Goal: Submit feedback/report problem

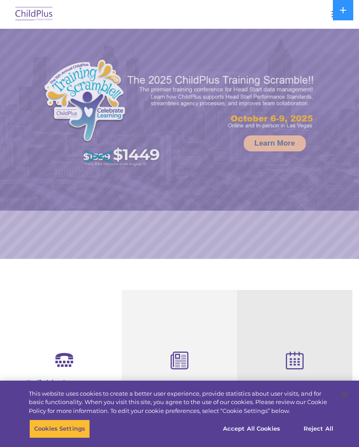
select select "MEDIUM"
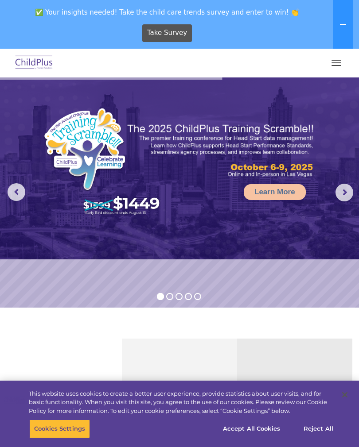
click at [337, 62] on span "button" at bounding box center [336, 62] width 10 height 1
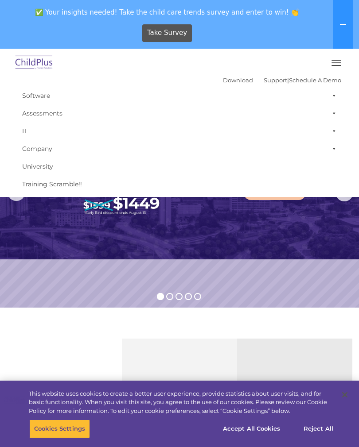
click at [344, 66] on button "button" at bounding box center [336, 63] width 19 height 14
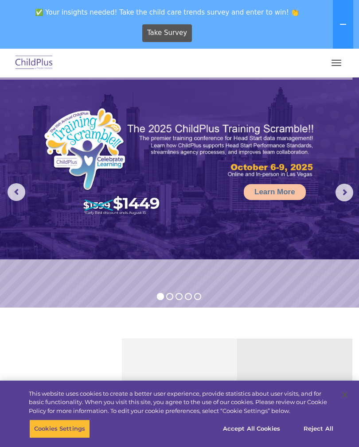
click at [337, 64] on button "button" at bounding box center [336, 63] width 19 height 14
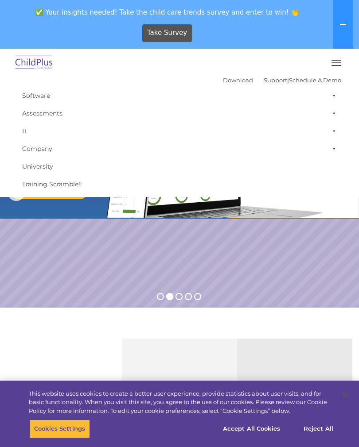
click at [332, 68] on button "button" at bounding box center [336, 63] width 19 height 14
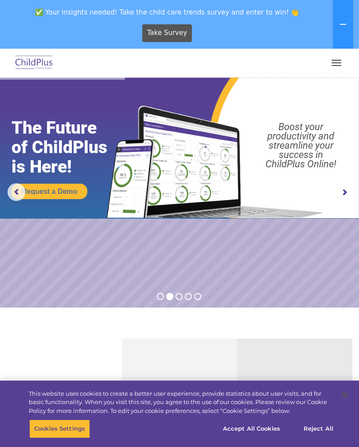
click at [36, 67] on img at bounding box center [34, 63] width 42 height 21
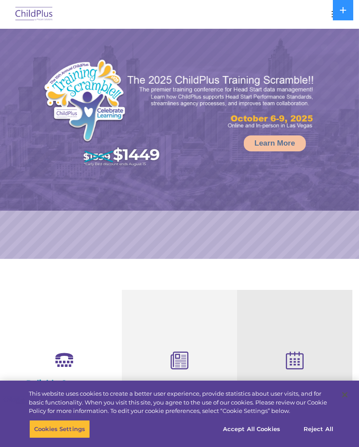
select select "MEDIUM"
